Goal: Information Seeking & Learning: Learn about a topic

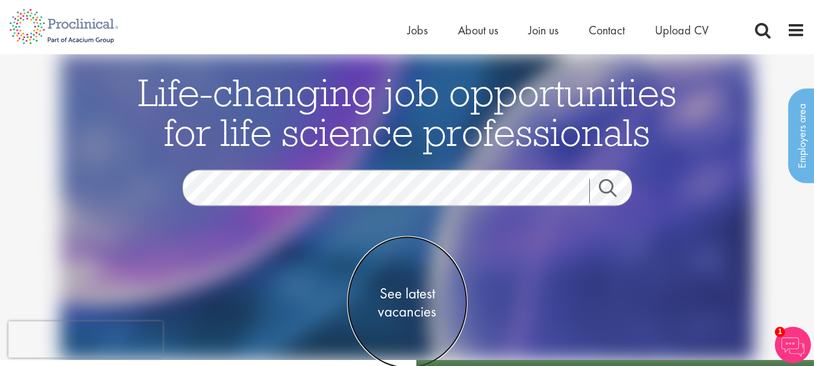
click at [424, 297] on span "See latest vacancies" at bounding box center [407, 302] width 121 height 36
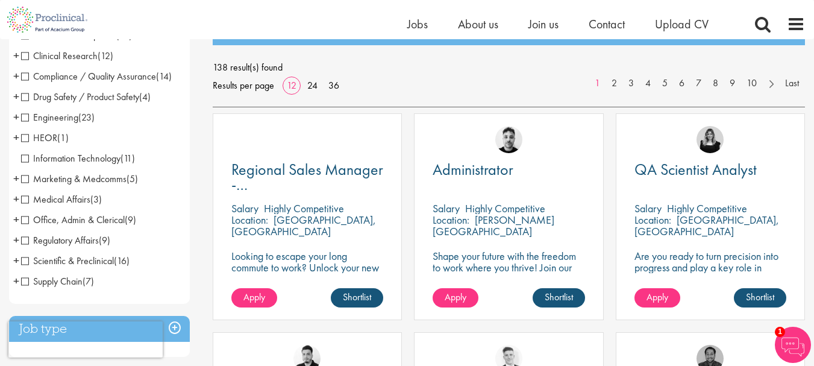
scroll to position [156, 0]
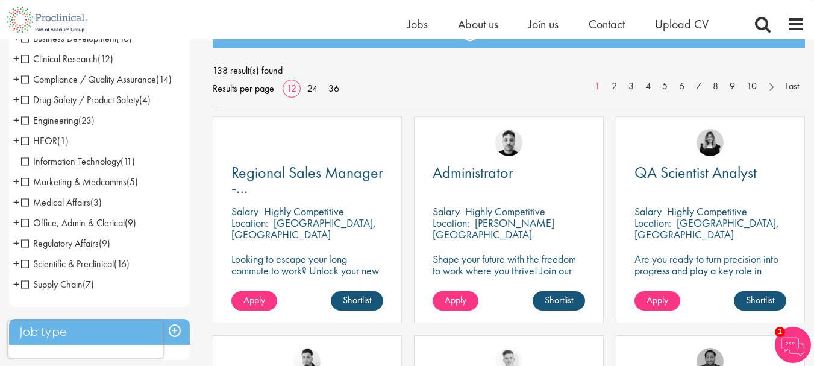
click at [34, 119] on span "Engineering" at bounding box center [49, 120] width 57 height 13
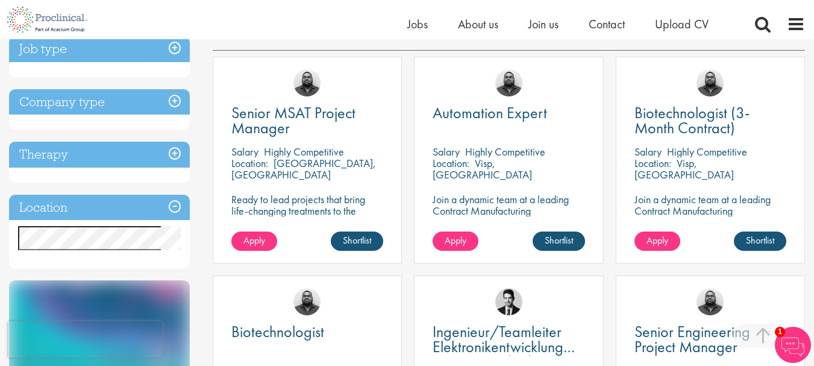
scroll to position [235, 0]
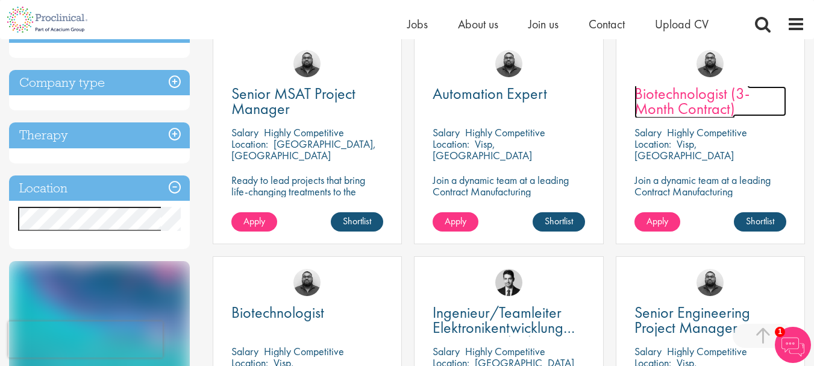
click at [690, 98] on span "Biotechnologist (3-Month Contract)" at bounding box center [692, 101] width 115 height 36
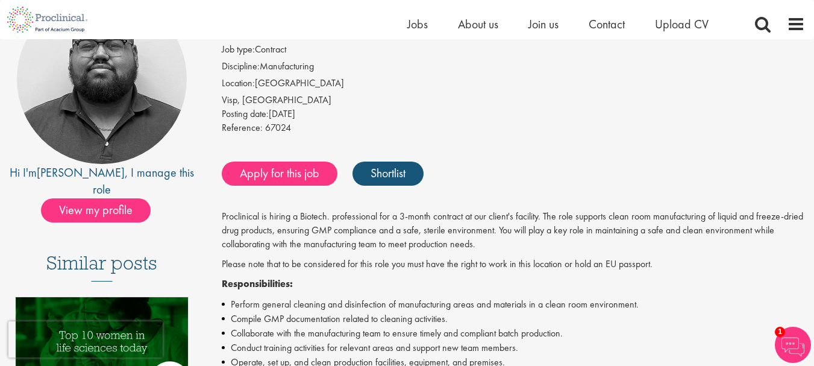
scroll to position [144, 0]
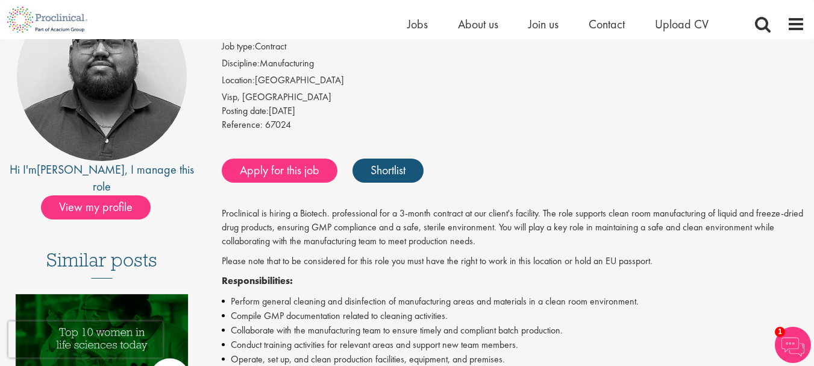
drag, startPoint x: 821, startPoint y: 24, endPoint x: 823, endPoint y: 56, distance: 32.6
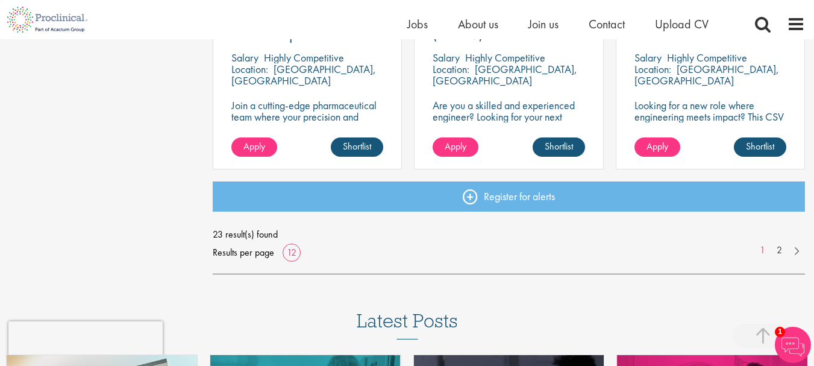
scroll to position [991, 0]
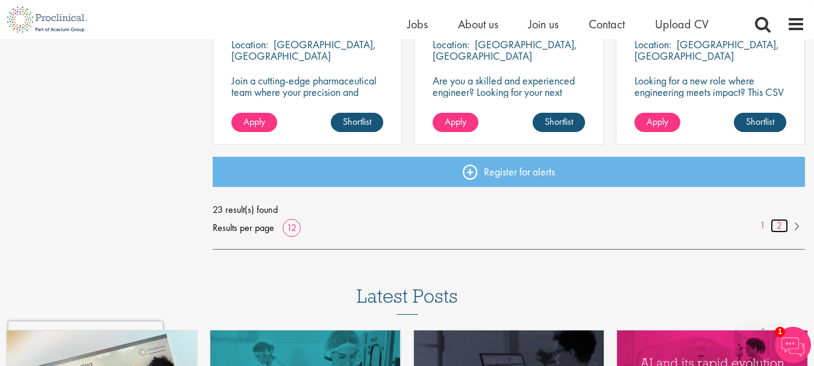
click at [781, 222] on link "2" at bounding box center [779, 226] width 17 height 14
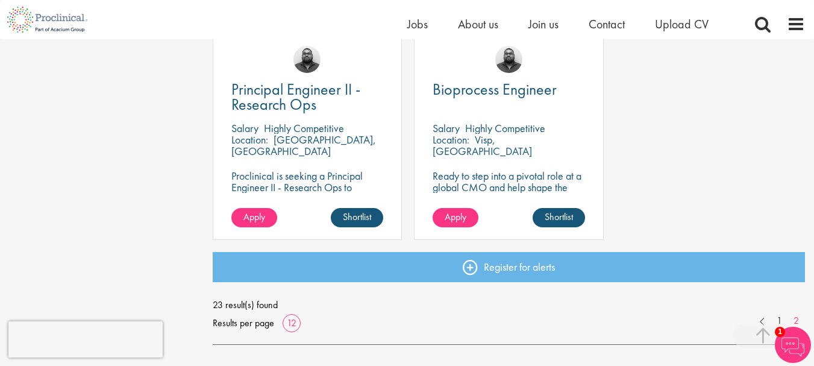
scroll to position [905, 0]
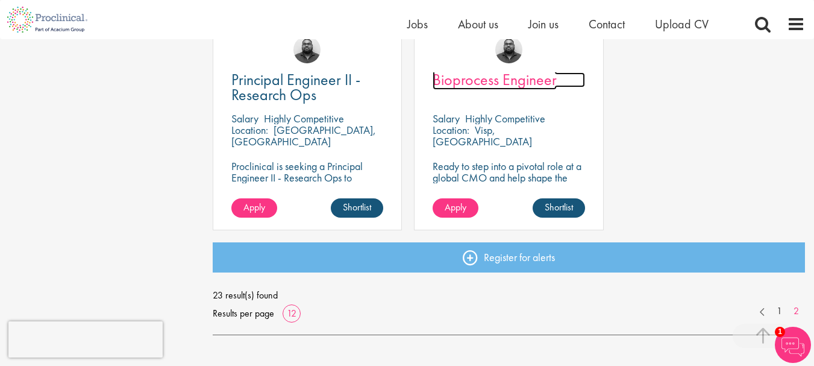
click at [485, 82] on span "Bioprocess Engineer" at bounding box center [495, 79] width 124 height 20
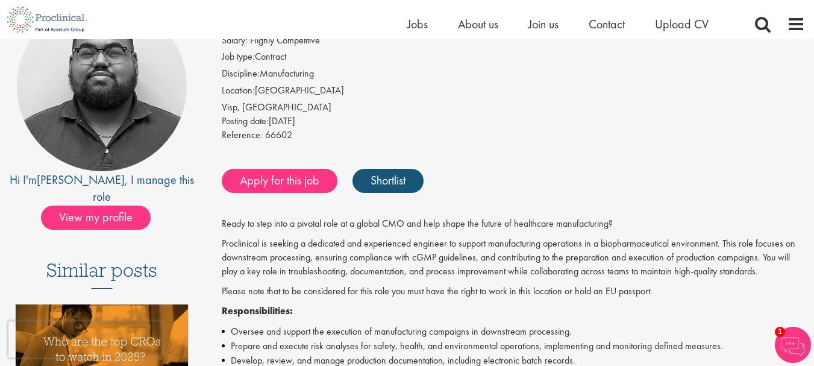
scroll to position [103, 0]
